Goal: Find specific page/section: Find specific page/section

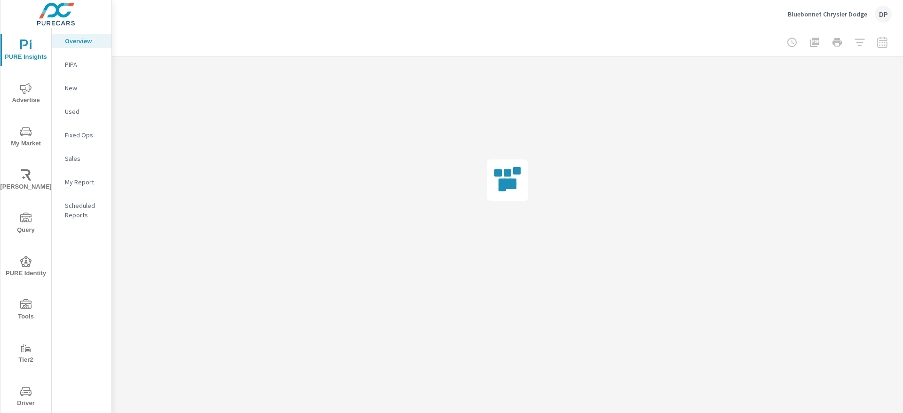
click at [20, 308] on icon "nav menu" at bounding box center [25, 304] width 11 height 11
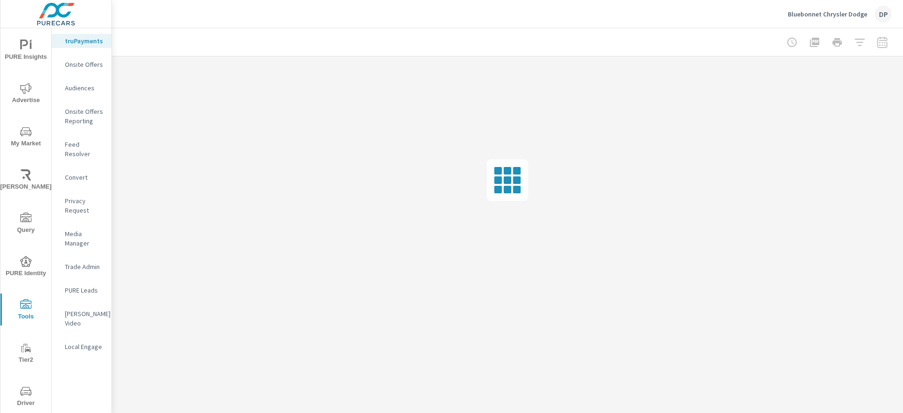
scroll to position [63, 0]
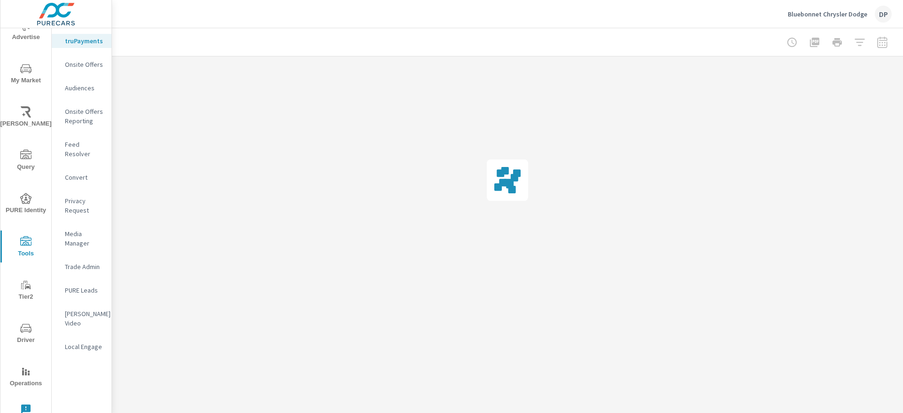
click at [37, 164] on span "Query" at bounding box center [25, 160] width 45 height 23
